Goal: Book appointment/travel/reservation

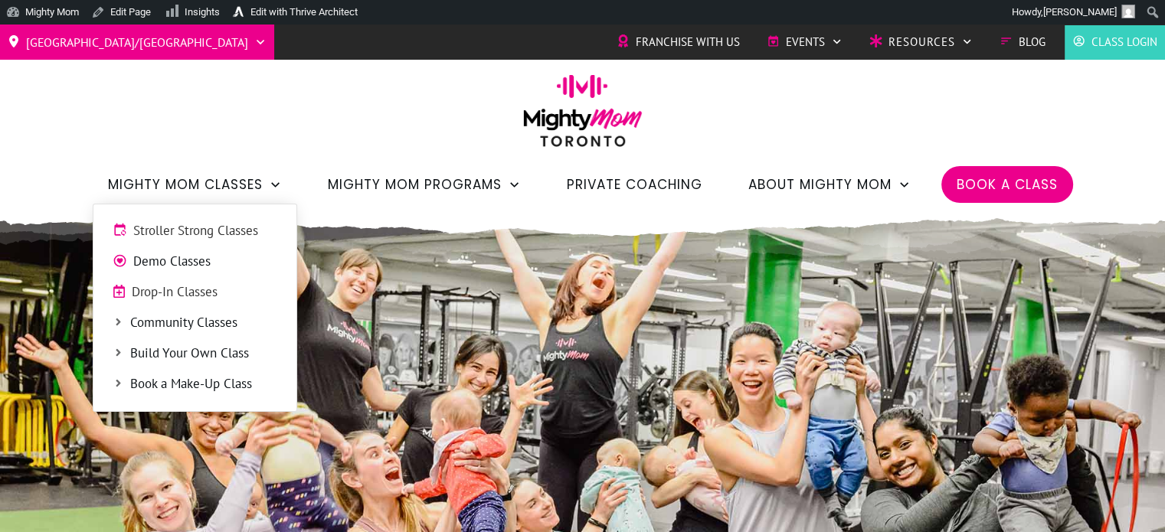
click at [225, 235] on span "Stroller Strong Classes" at bounding box center [205, 231] width 144 height 20
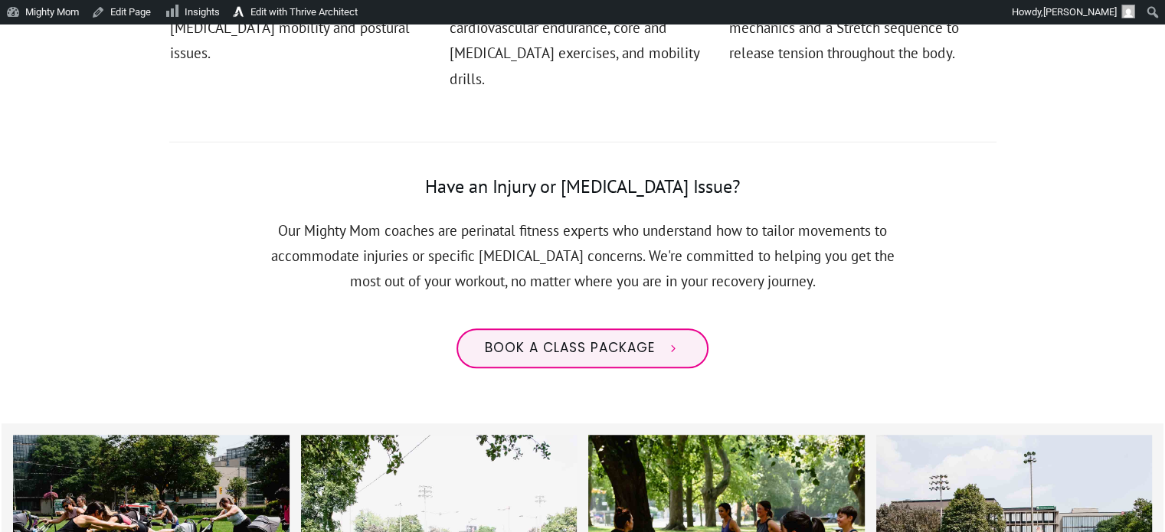
scroll to position [1179, 0]
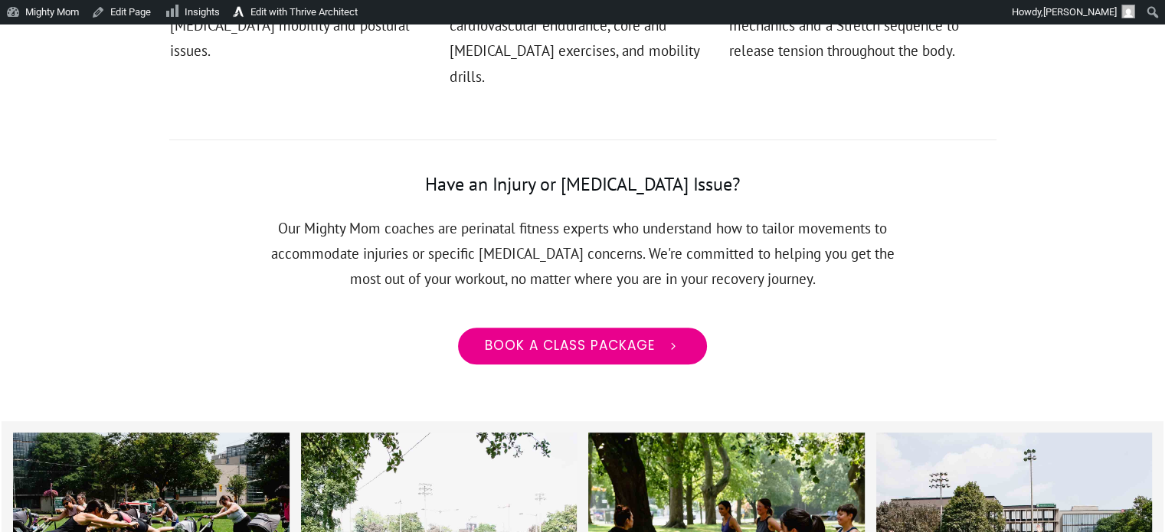
click at [643, 333] on link "Book a class package" at bounding box center [582, 346] width 252 height 40
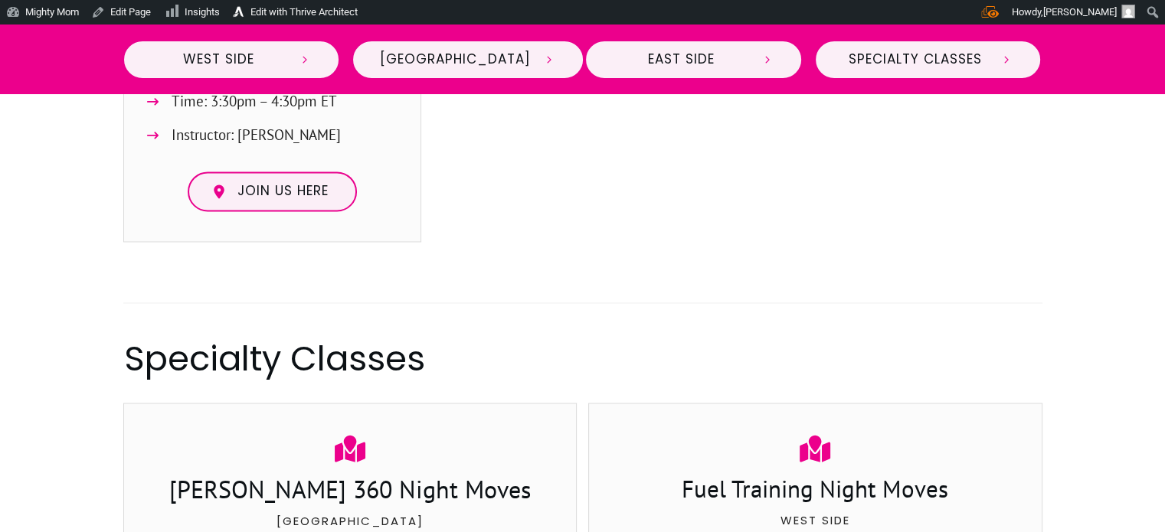
scroll to position [2699, 0]
